Goal: Information Seeking & Learning: Find specific fact

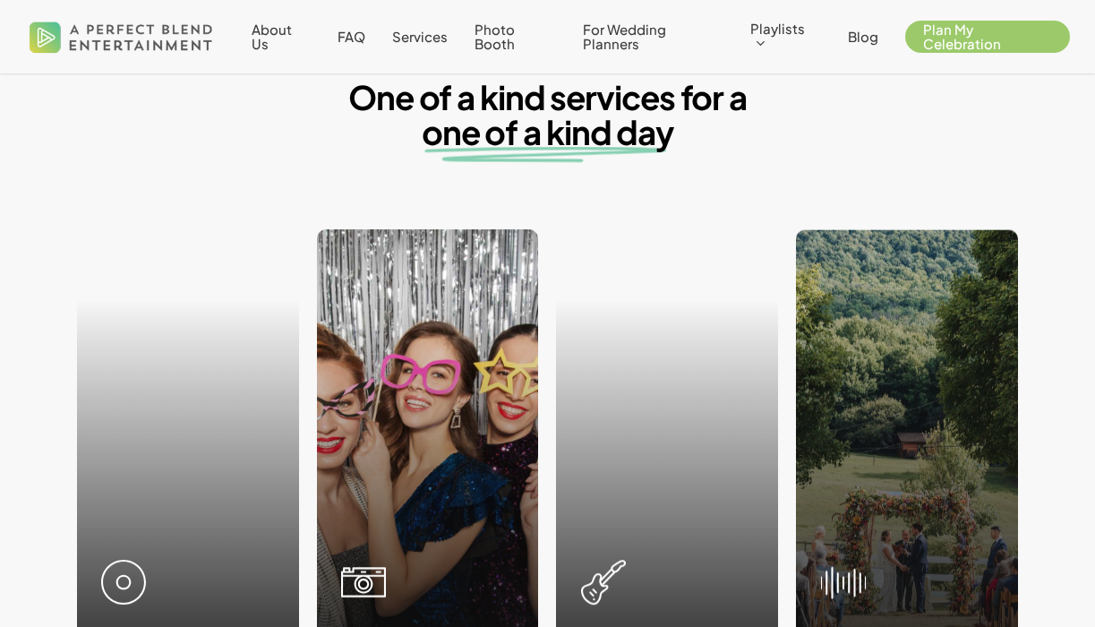
scroll to position [1521, 0]
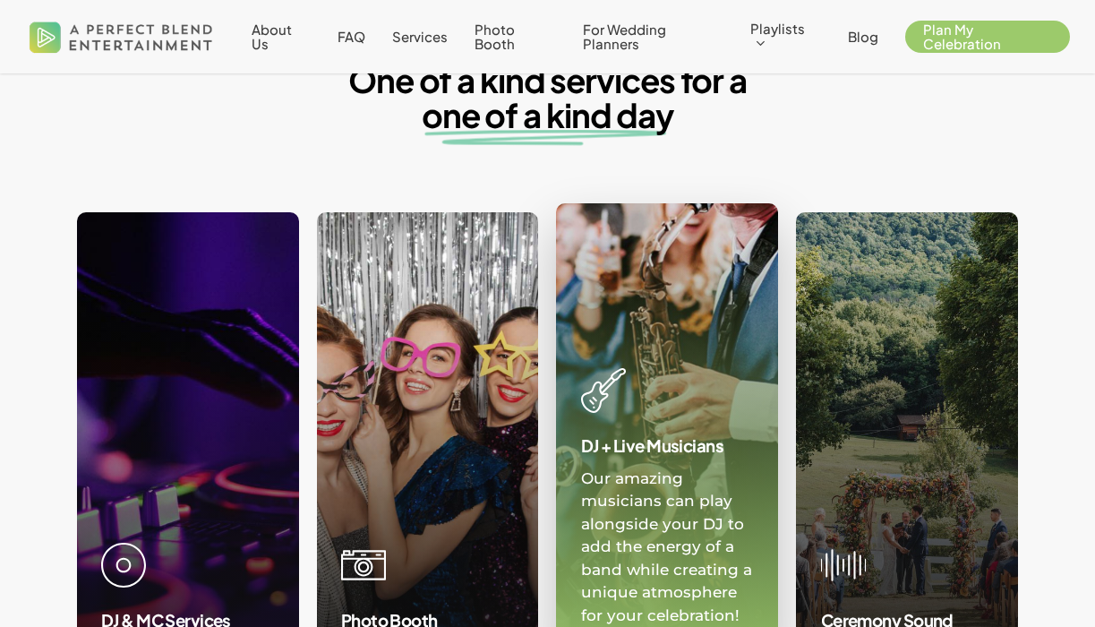
click at [612, 431] on link at bounding box center [667, 427] width 220 height 446
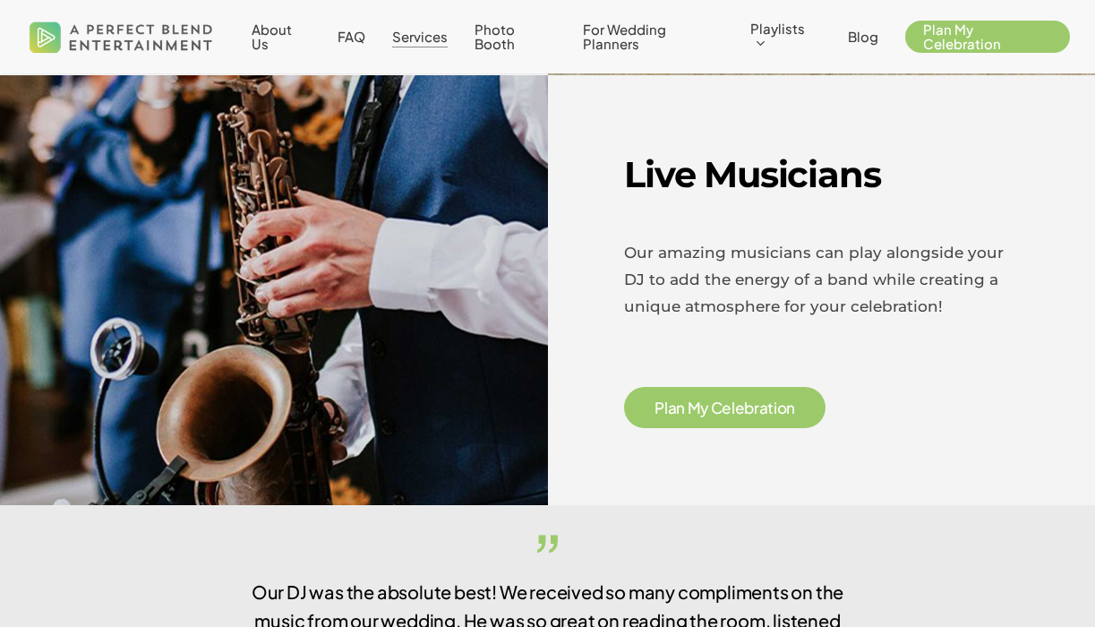
scroll to position [2914, 0]
click at [671, 400] on span "a" at bounding box center [672, 407] width 9 height 15
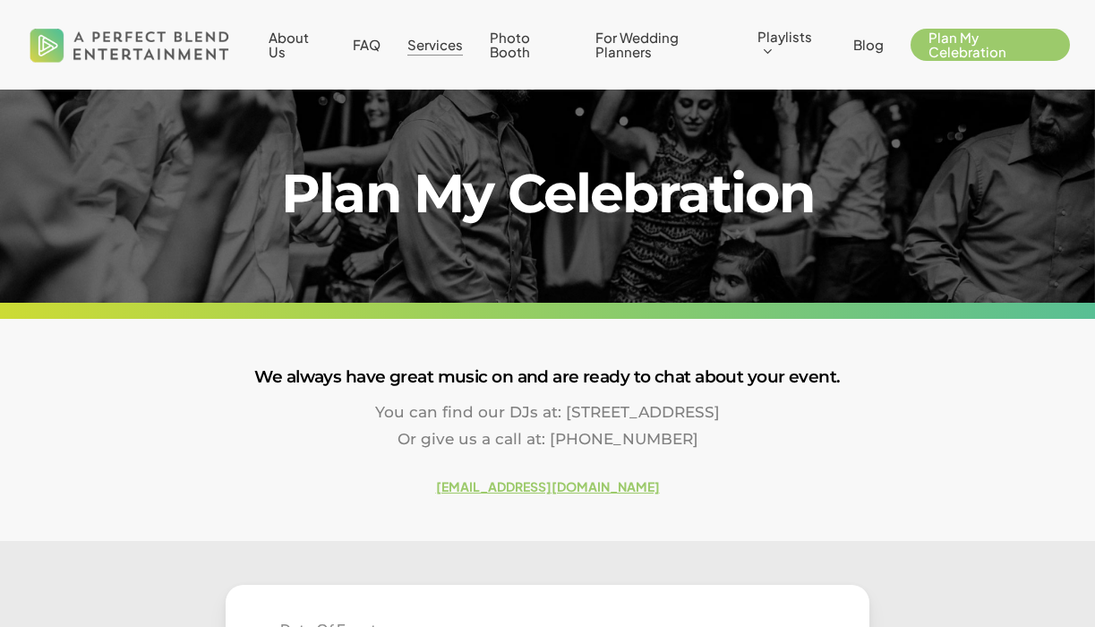
click at [423, 43] on span "Services" at bounding box center [435, 44] width 56 height 17
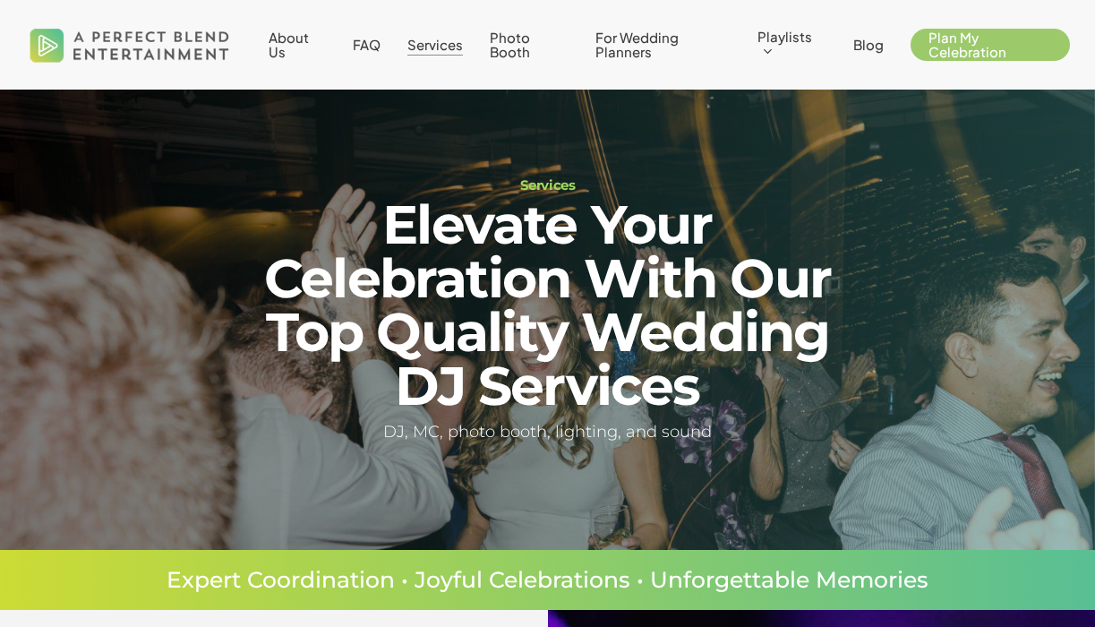
scroll to position [25, 0]
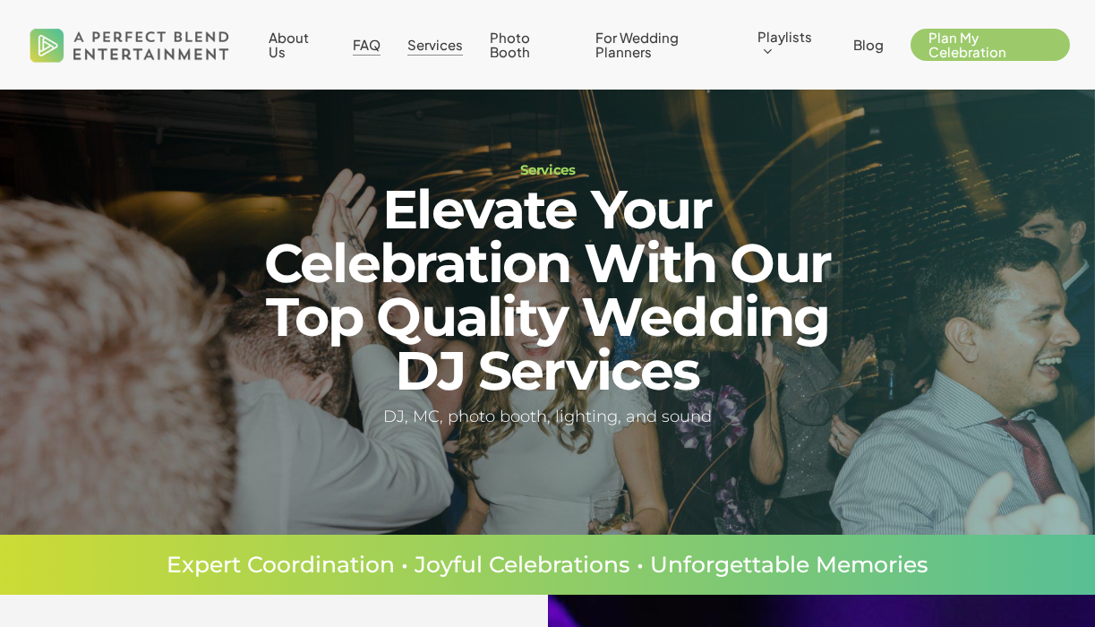
click at [357, 46] on span "FAQ" at bounding box center [367, 44] width 28 height 17
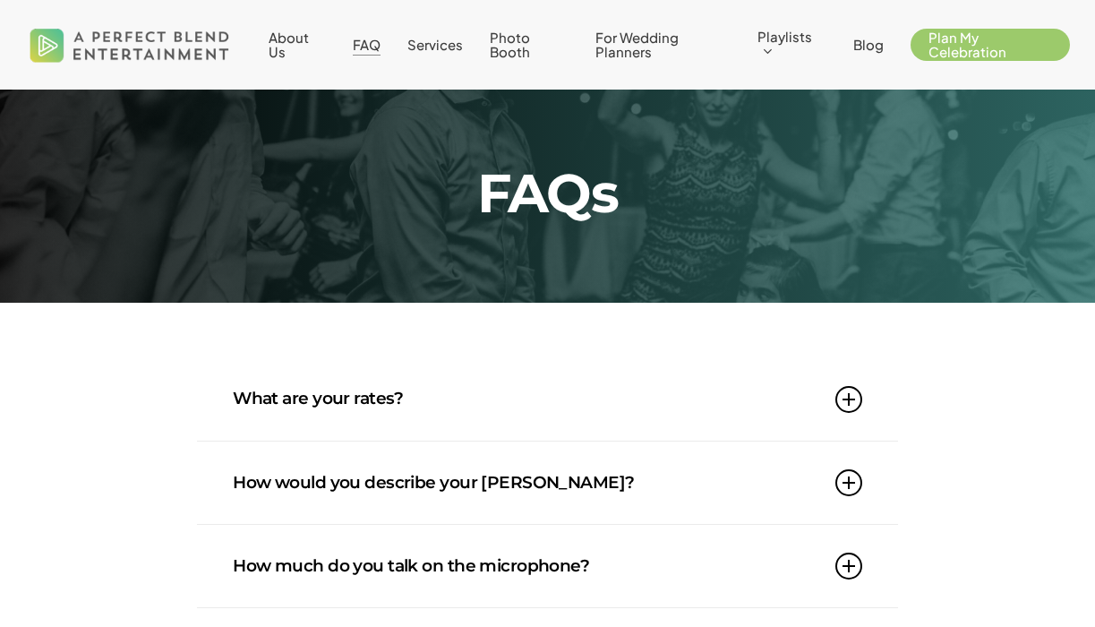
click at [412, 385] on link "What are your rates?" at bounding box center [547, 398] width 629 height 82
